Goal: Information Seeking & Learning: Learn about a topic

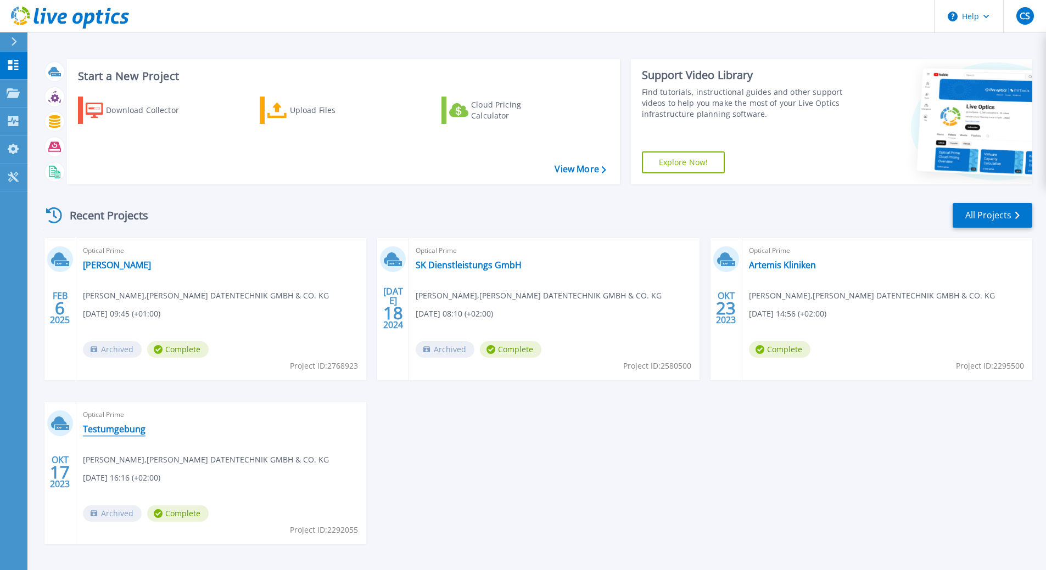
click at [114, 429] on link "Testumgebung" at bounding box center [114, 429] width 63 height 11
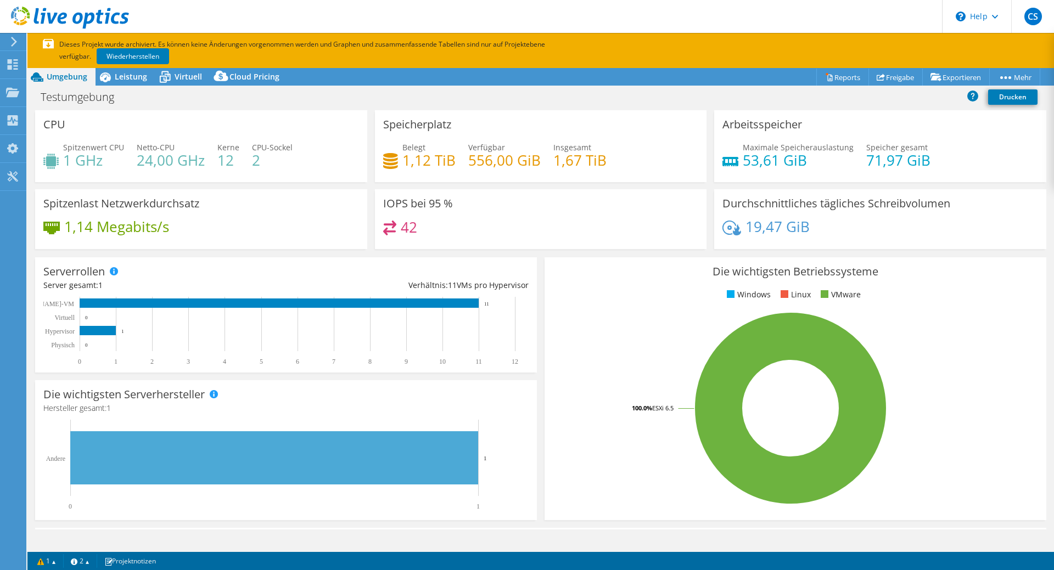
select select "USD"
click at [17, 121] on icon at bounding box center [12, 120] width 13 height 10
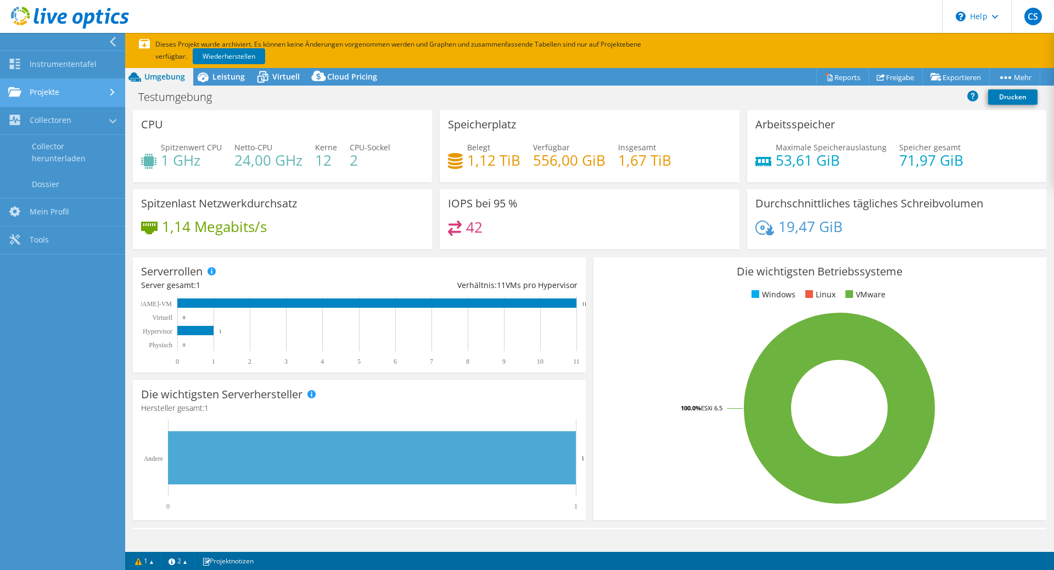
click at [59, 92] on link "Projekte" at bounding box center [62, 93] width 125 height 28
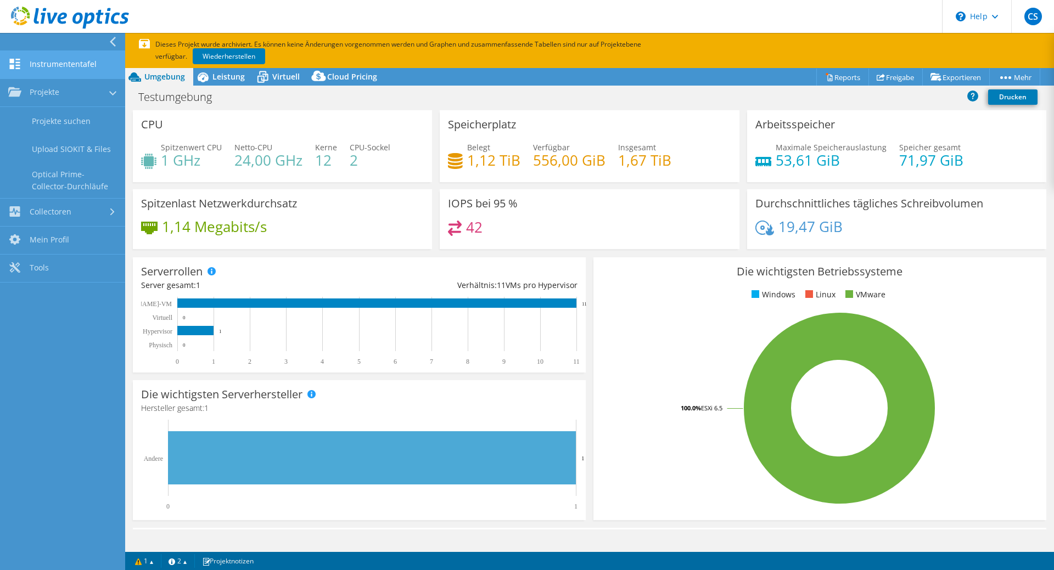
click at [72, 63] on link "Instrumententafel" at bounding box center [62, 65] width 125 height 28
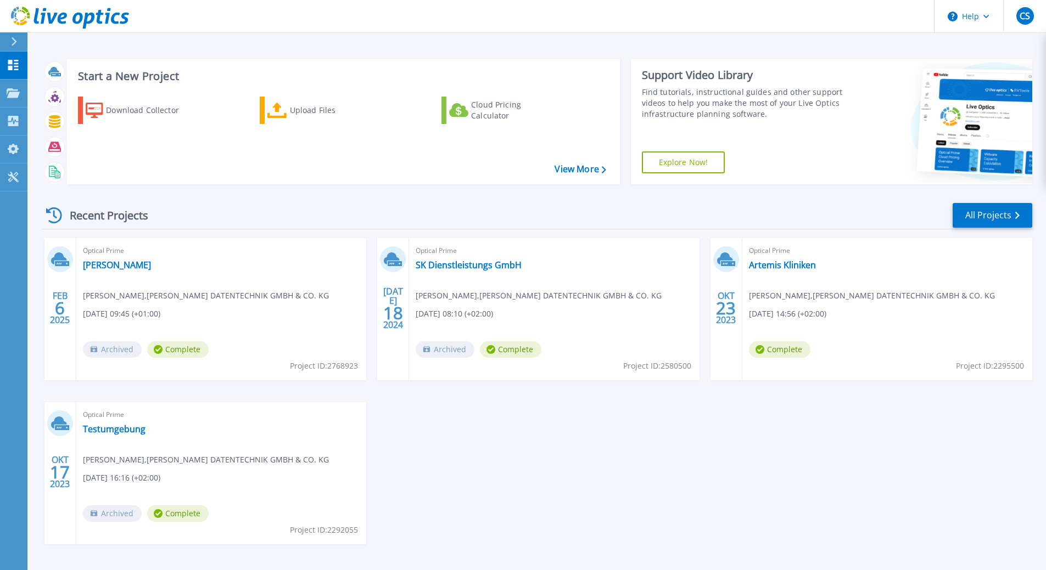
click at [191, 475] on div "Optical Prime Testumgebung Christoph Schröder , NÖSSE DATENTECHNIK GMBH & CO. K…" at bounding box center [221, 473] width 290 height 142
click at [120, 516] on span "Archived" at bounding box center [112, 514] width 59 height 16
click at [152, 462] on span "Christoph Schröder , NÖSSE DATENTECHNIK GMBH & CO. KG" at bounding box center [206, 460] width 246 height 12
click at [110, 420] on span "Optical Prime" at bounding box center [221, 415] width 277 height 12
click at [111, 430] on link "Testumgebung" at bounding box center [114, 429] width 63 height 11
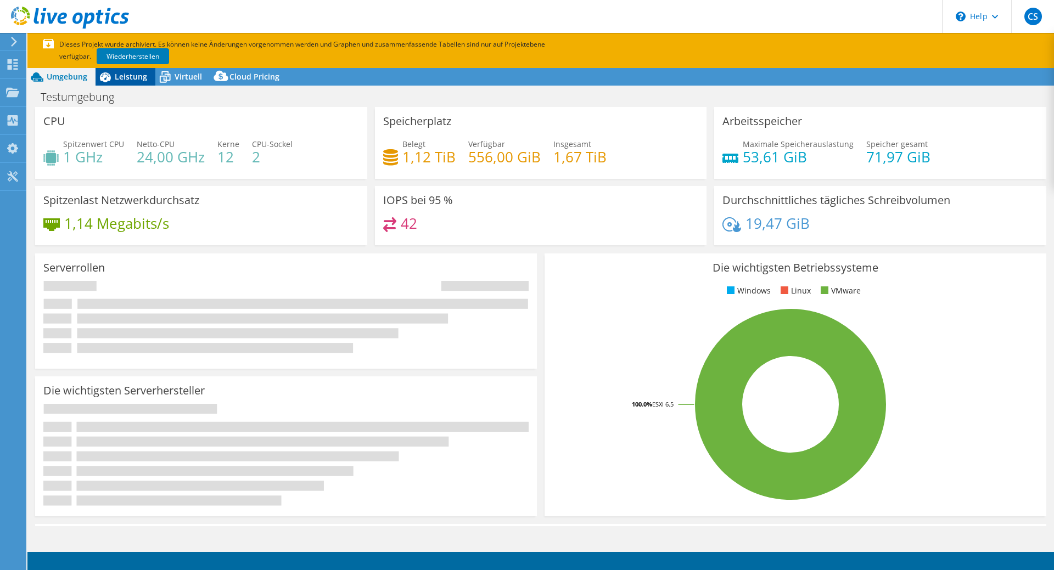
click at [130, 75] on span "Leistung" at bounding box center [131, 76] width 32 height 10
select select "USD"
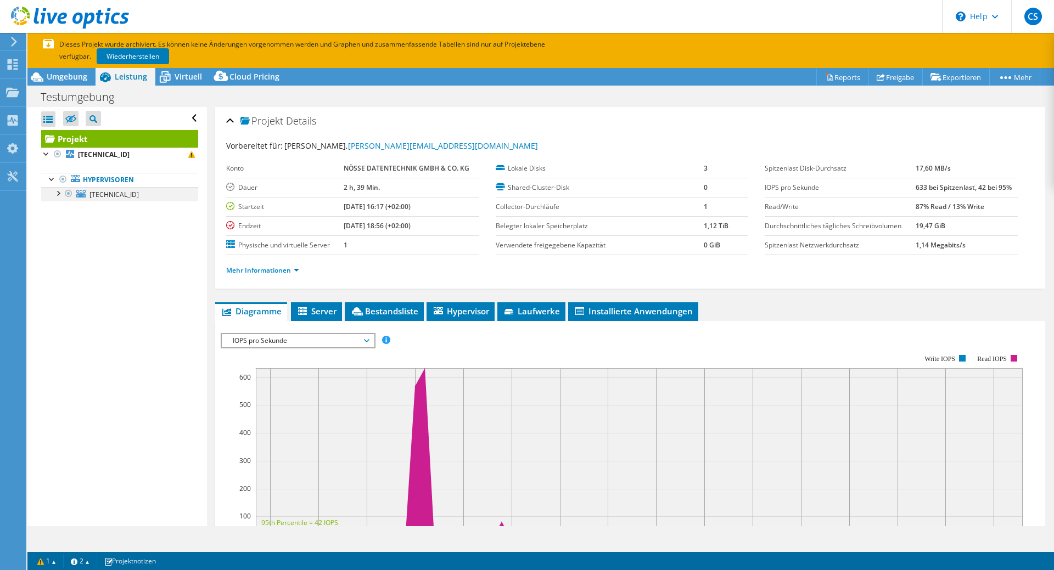
click at [58, 192] on div at bounding box center [57, 192] width 11 height 11
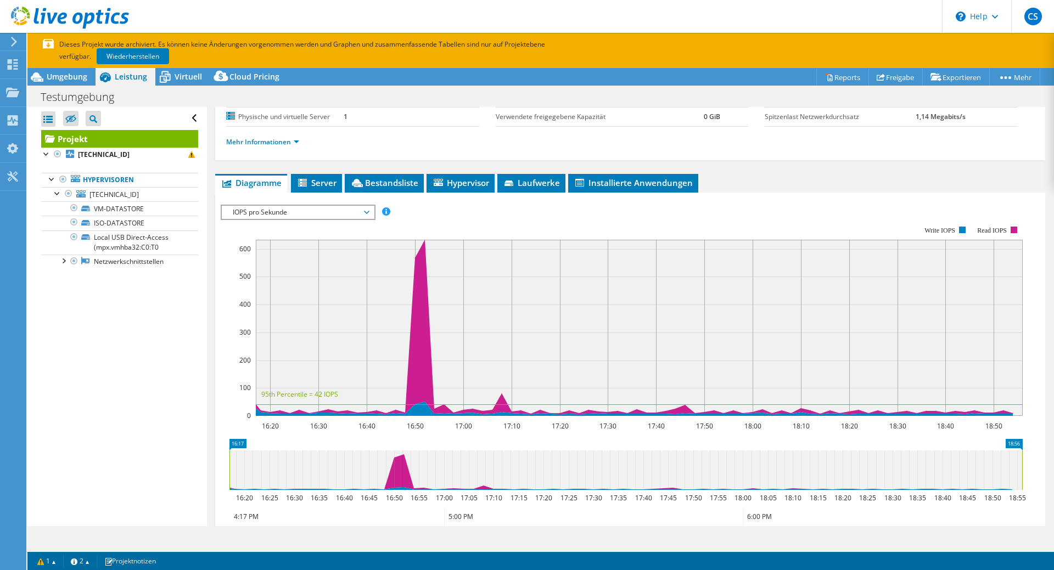
scroll to position [139, 0]
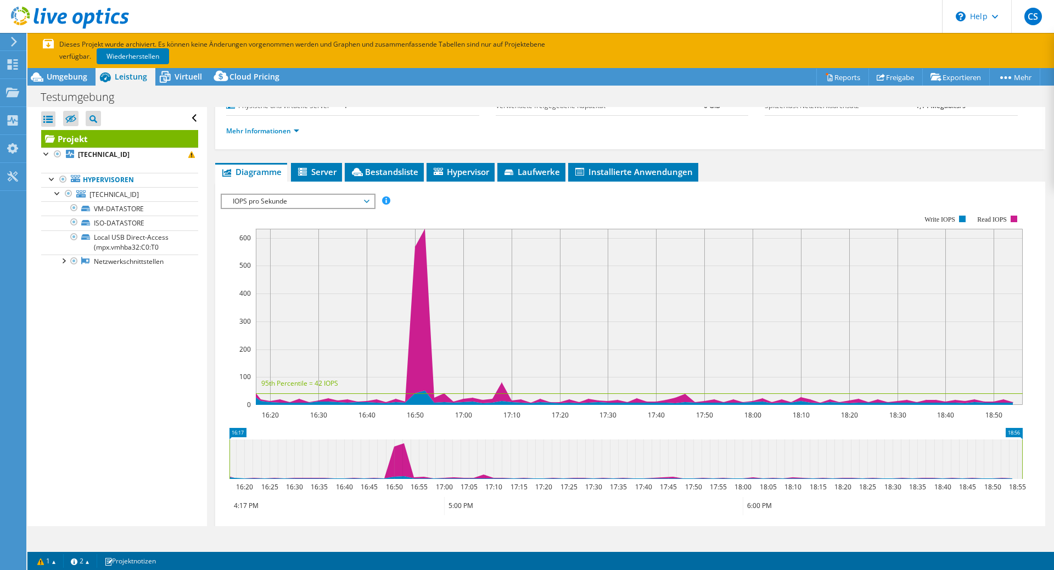
click at [367, 202] on span "IOPS pro Sekunde" at bounding box center [297, 201] width 141 height 13
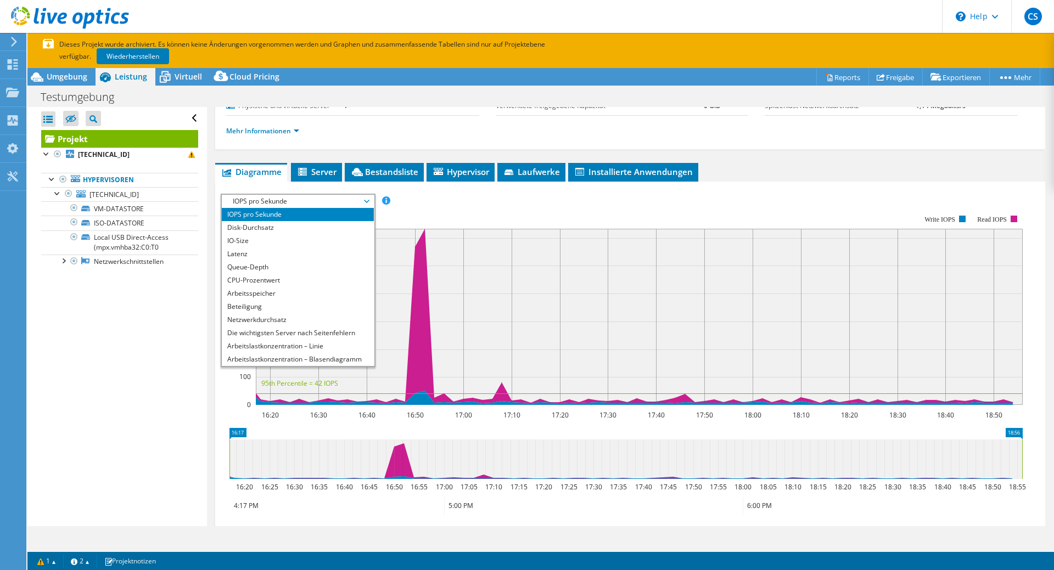
click at [87, 374] on div "Alle öffnen Alle schließen Ausgeschlossene Knoten verbergen Projektbaumfilter" at bounding box center [116, 316] width 179 height 419
